Goal: Find specific page/section: Locate a particular part of the current website

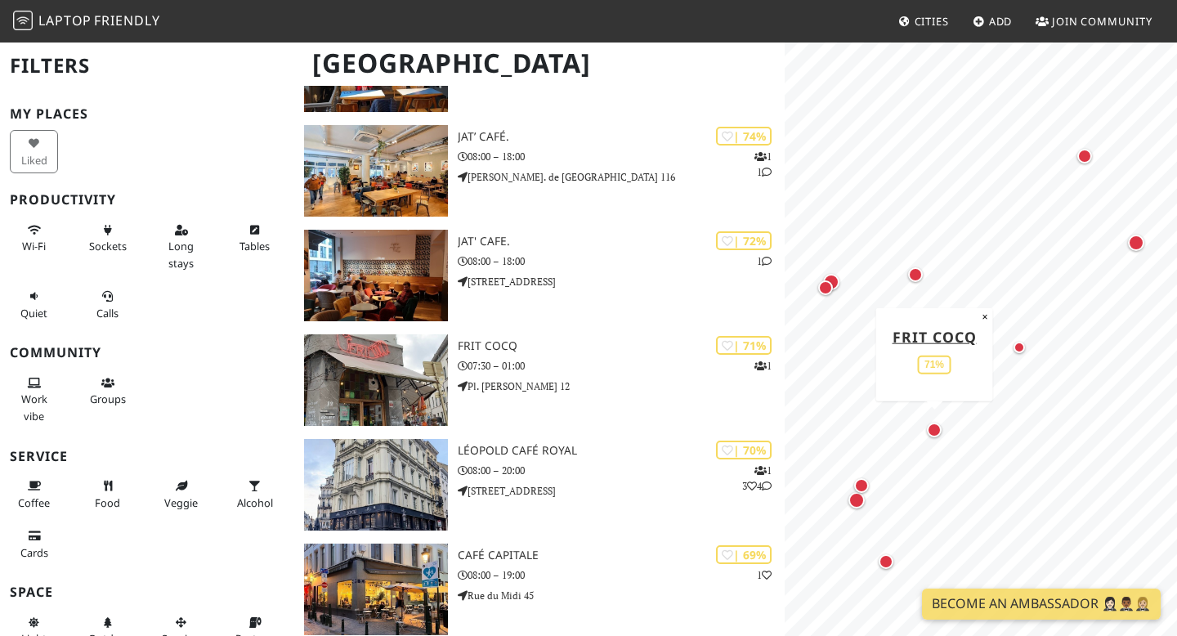
scroll to position [587, 0]
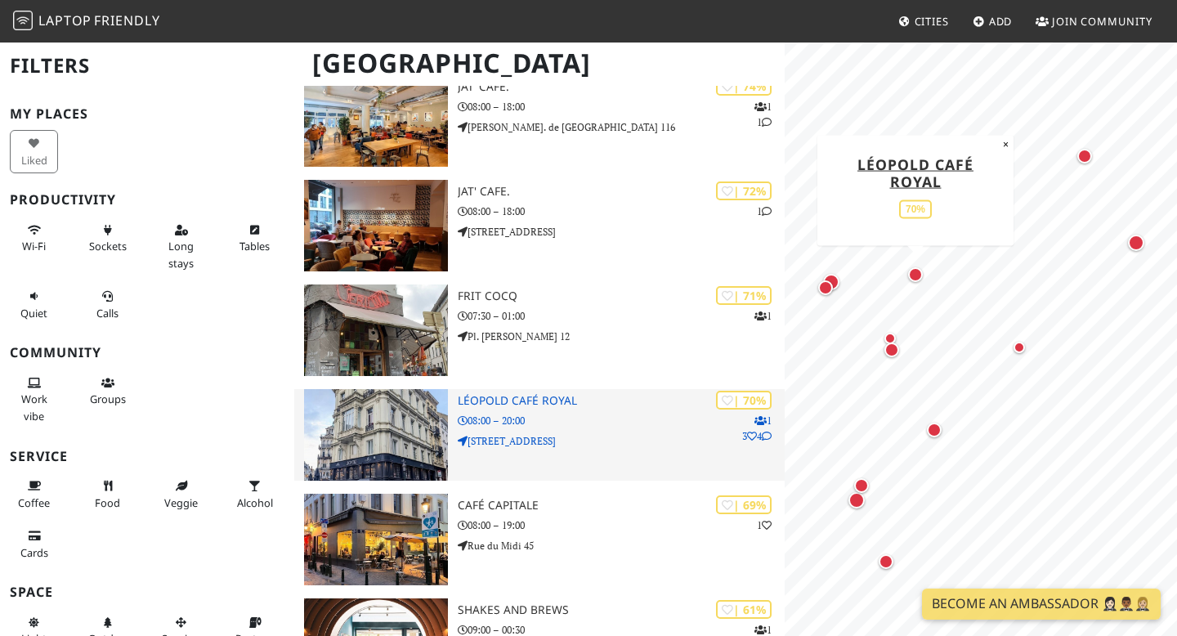
click at [565, 400] on h3 "Léopold Café Royal" at bounding box center [621, 401] width 327 height 14
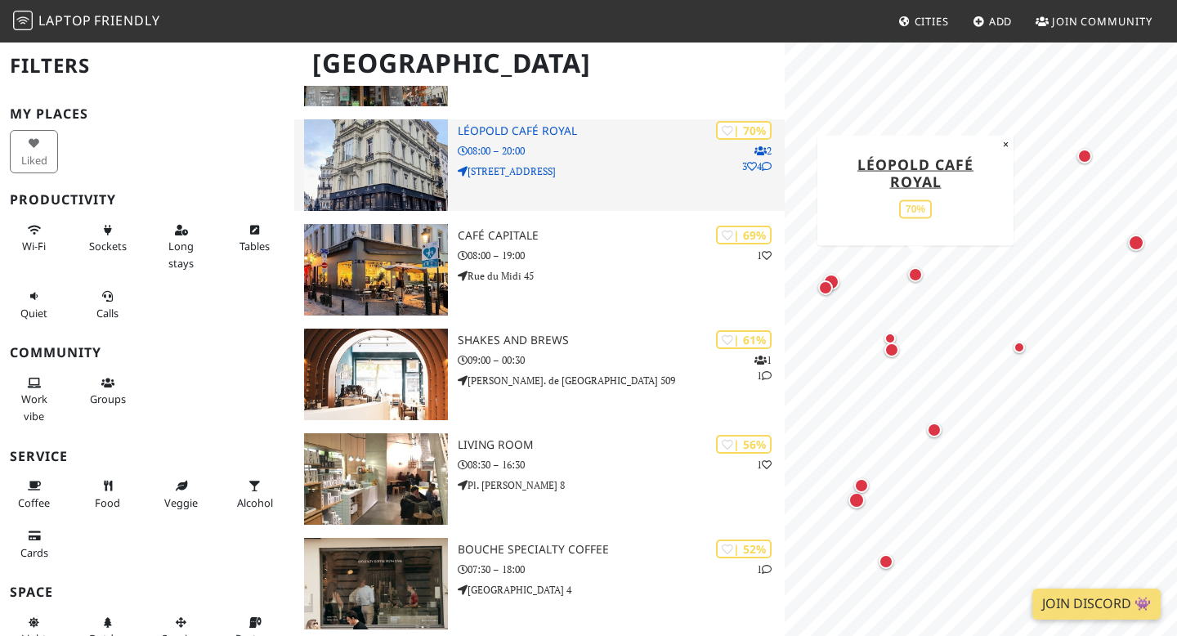
scroll to position [860, 0]
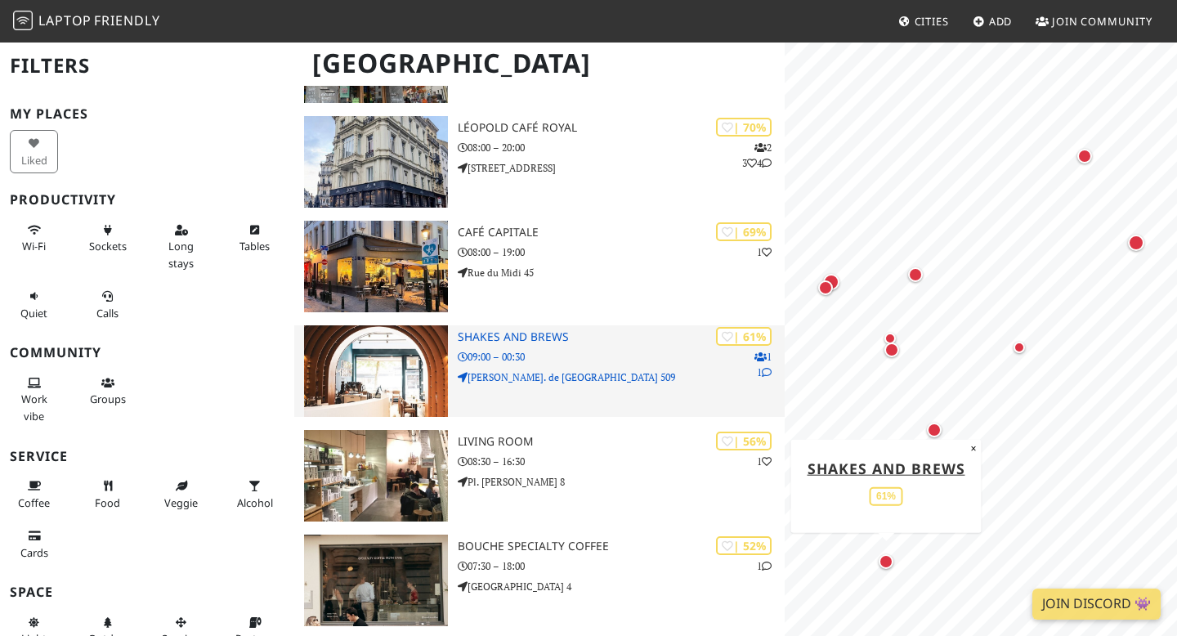
click at [512, 337] on h3 "Shakes and Brews" at bounding box center [621, 337] width 327 height 14
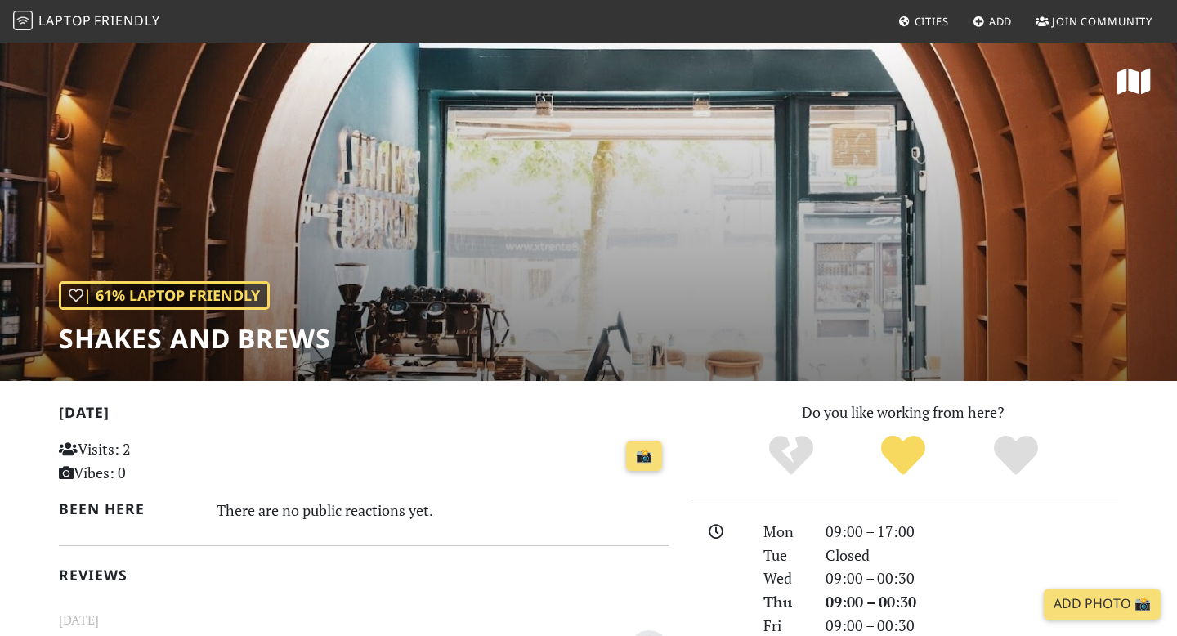
click at [1117, 202] on div "| 61% Laptop Friendly Shakes and Brews" at bounding box center [588, 211] width 1177 height 340
